Goal: Navigation & Orientation: Find specific page/section

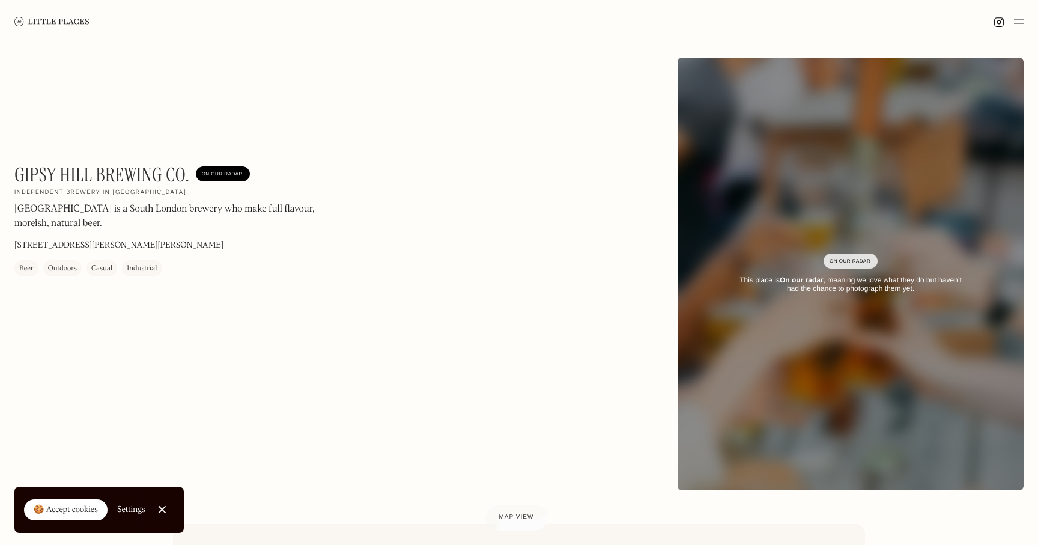
click at [49, 20] on img at bounding box center [51, 21] width 75 height 9
click at [47, 23] on img at bounding box center [51, 21] width 75 height 9
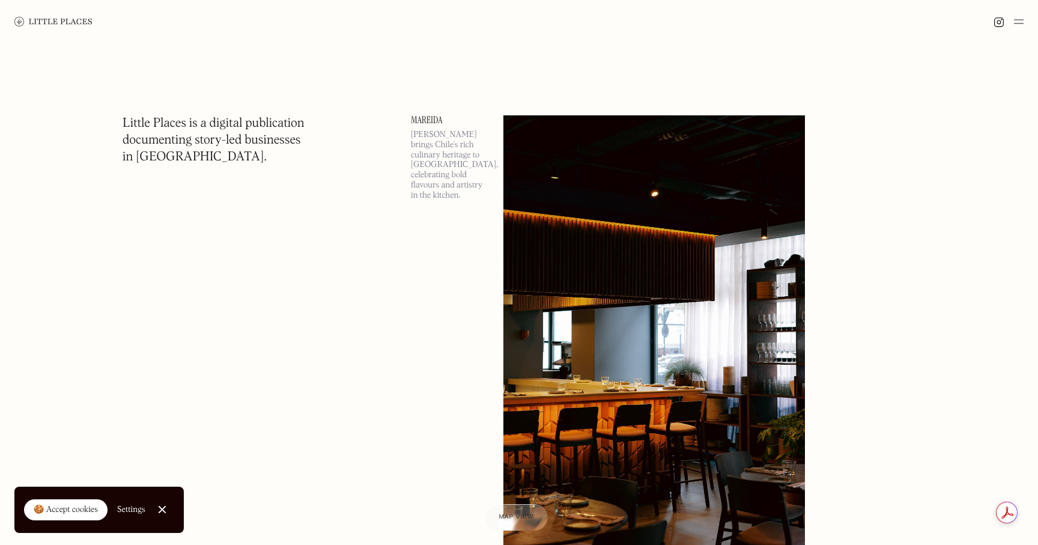
click at [157, 511] on link "Close Cookie Popup" at bounding box center [162, 509] width 24 height 24
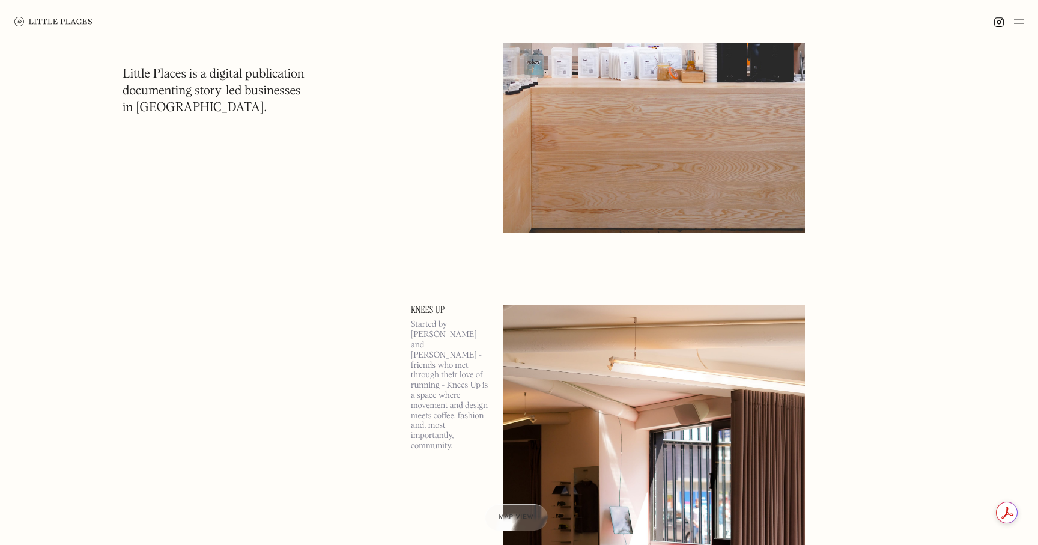
scroll to position [1849, 0]
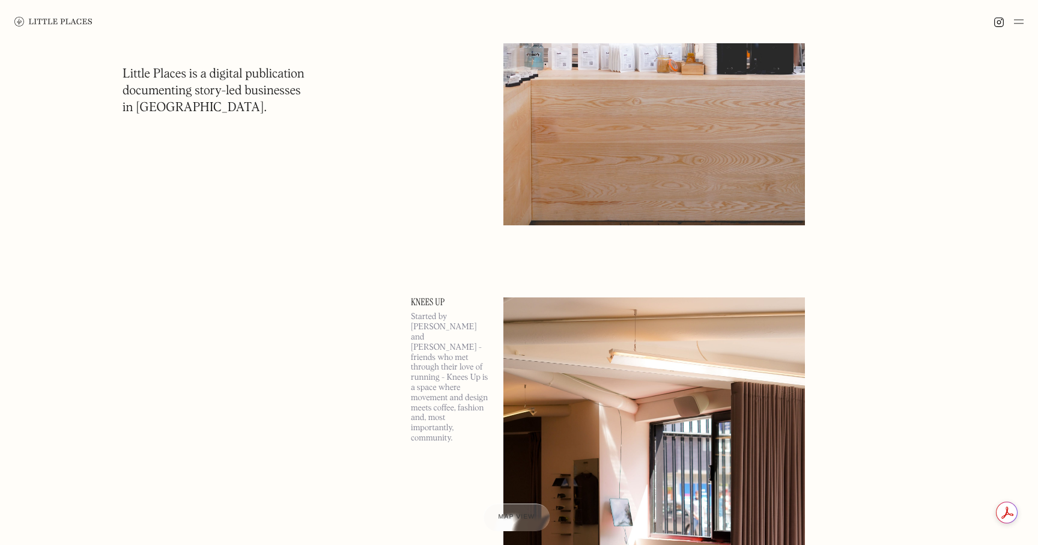
click at [500, 523] on div at bounding box center [516, 517] width 67 height 28
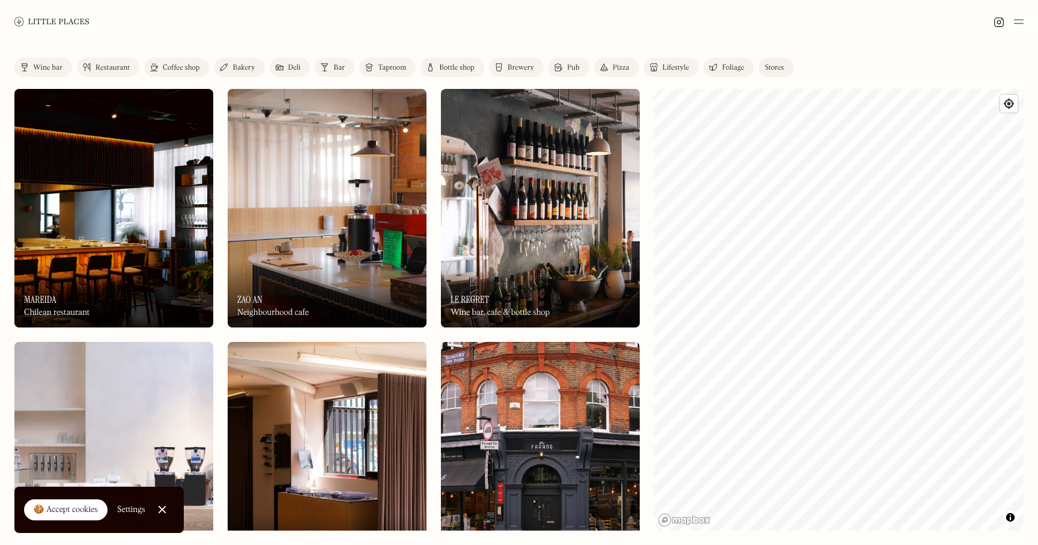
click at [160, 508] on div at bounding box center [162, 510] width 8 height 8
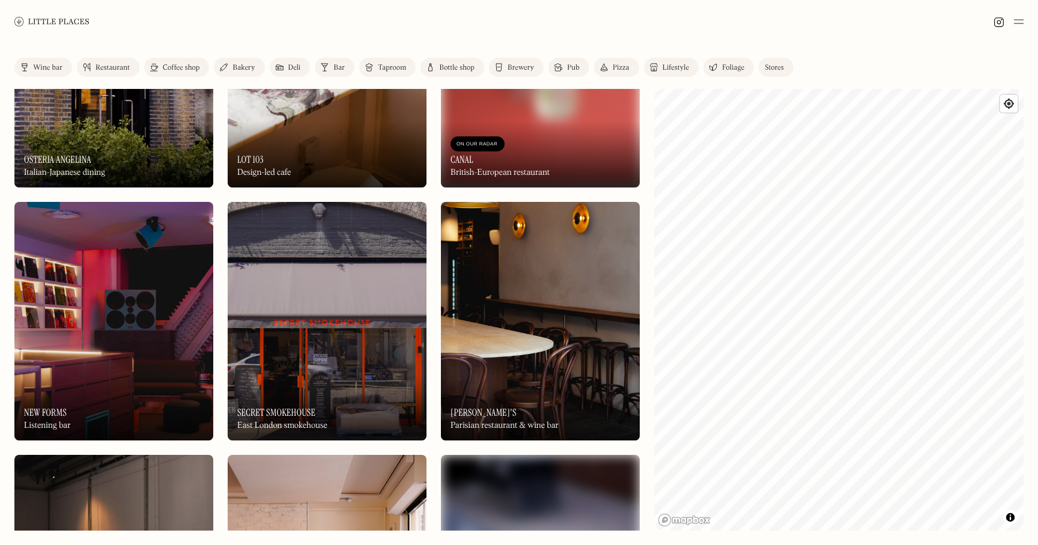
scroll to position [902, 0]
